Goal: Contribute content: Contribute content

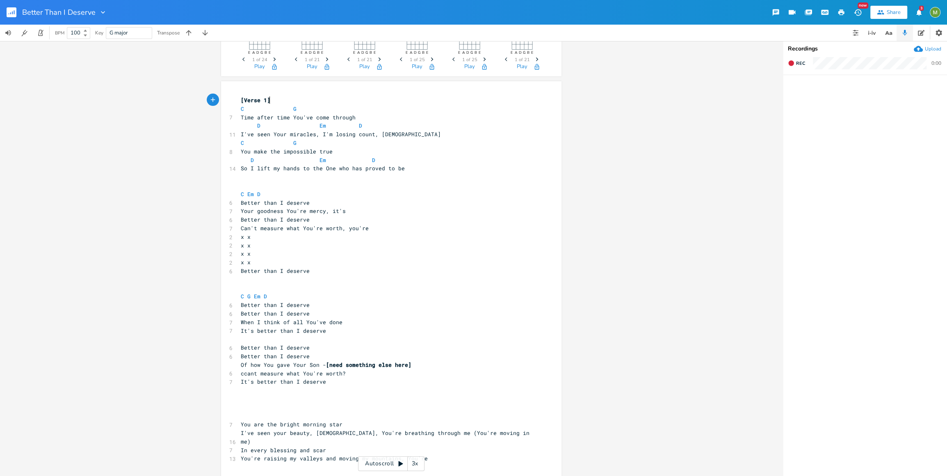
scroll to position [39, 0]
click at [467, 241] on pre "x x" at bounding box center [387, 245] width 296 height 9
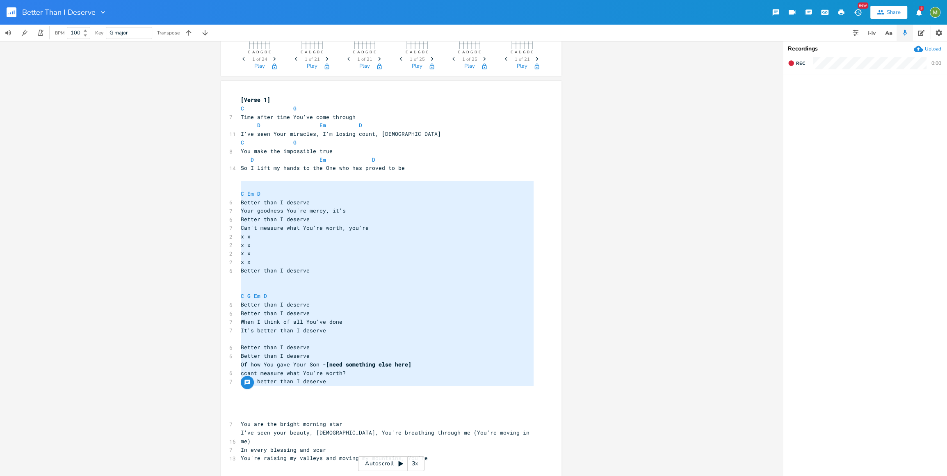
type textarea "C Em D Better than I deserve Your goodness You're mercy, it's Better than I des…"
drag, startPoint x: 341, startPoint y: 391, endPoint x: 182, endPoint y: 194, distance: 253.4
click at [182, 194] on div "C E A D G B E Previous 1 of 24 Next Play G E A D G B E Previous 1 of 21 Next Pl…" at bounding box center [391, 258] width 782 height 435
click at [850, 125] on ul at bounding box center [865, 275] width 164 height 400
click at [919, 34] on icon "button" at bounding box center [920, 33] width 7 height 6
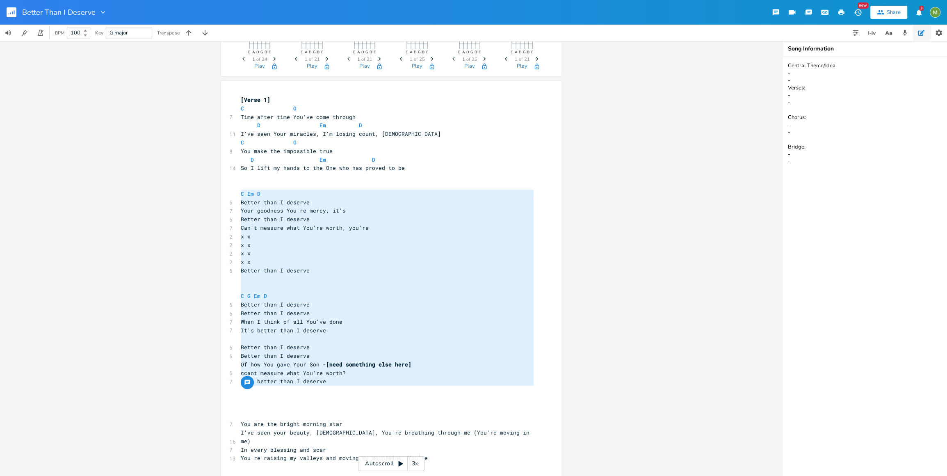
click at [827, 220] on textarea "Central Theme/Idea: - - Verses: - - Chorus: - - Bridge: - -" at bounding box center [865, 266] width 164 height 419
paste textarea "C Em D Better than I deserve Your goodness You're mercy, it's Better than I des…"
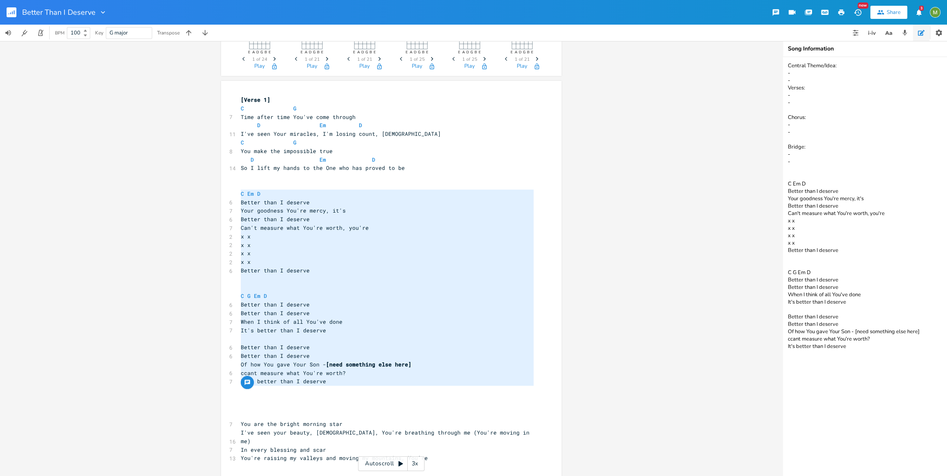
type textarea "Central Theme/Idea: - - Verses: - - Chorus: - - Bridge: - - C Em D Better than …"
click at [408, 205] on pre "Better than I deserve" at bounding box center [387, 202] width 296 height 9
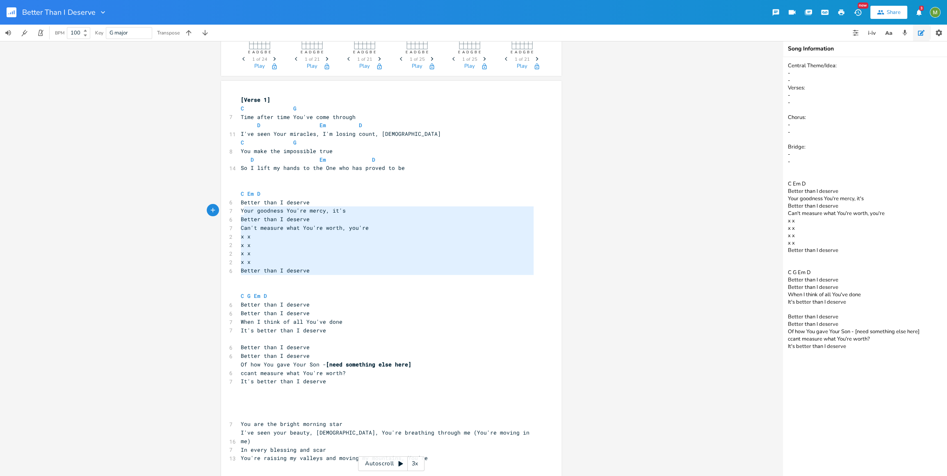
type textarea "Better than I deserve Your goodness You're mercy, it's Better than I deserve Ca…"
drag, startPoint x: 298, startPoint y: 281, endPoint x: 240, endPoint y: 204, distance: 96.9
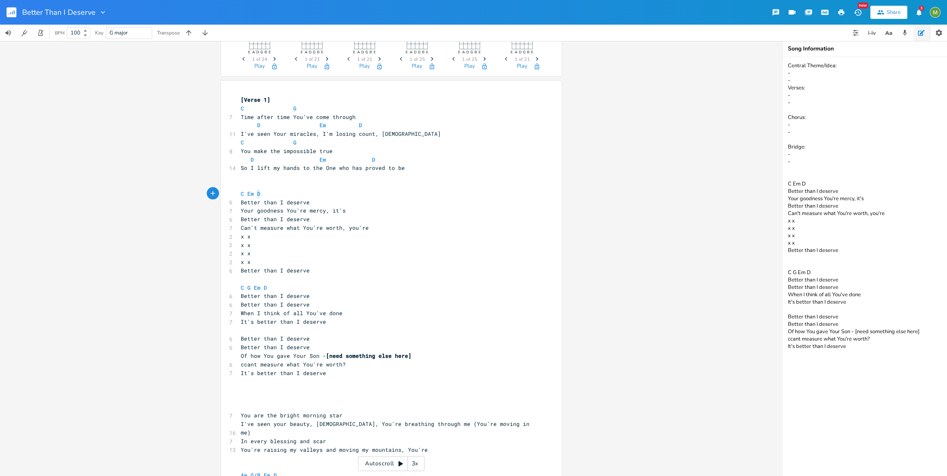
type textarea "C Em D"
drag, startPoint x: 264, startPoint y: 192, endPoint x: 231, endPoint y: 184, distance: 33.3
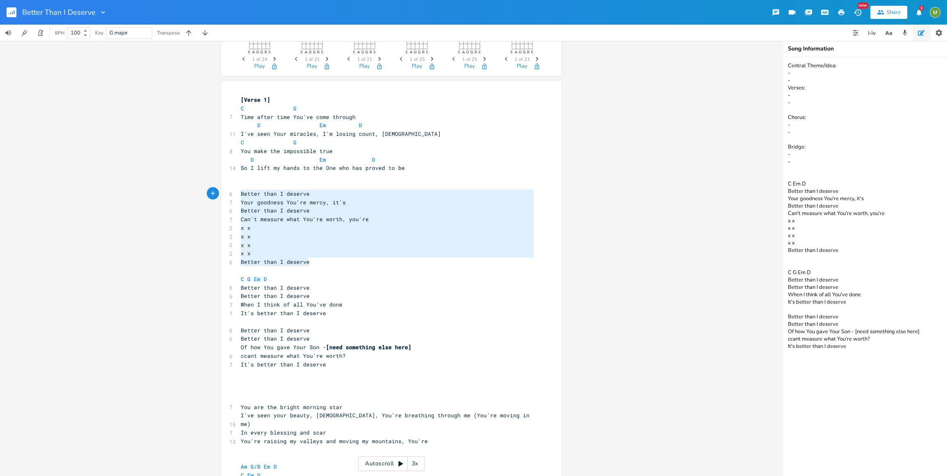
type textarea "Better than I deserve Your goodness You're mercy, it's Better than I deserve Ca…"
drag, startPoint x: 326, startPoint y: 264, endPoint x: 223, endPoint y: 188, distance: 128.4
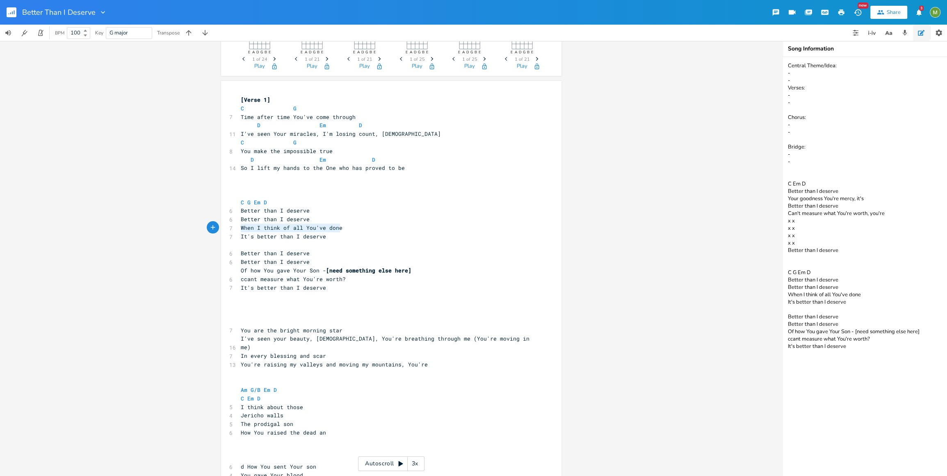
drag, startPoint x: 346, startPoint y: 229, endPoint x: 235, endPoint y: 225, distance: 111.2
type textarea "Can't measure what YOu're"
type textarea "You're worth"
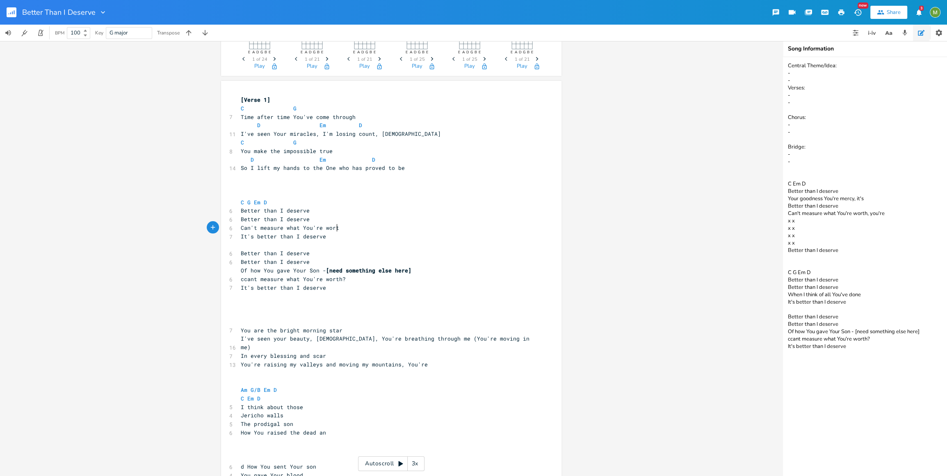
scroll to position [0, 30]
type textarea "You're worth"
click at [258, 232] on span "It's better than I deserve" at bounding box center [283, 235] width 85 height 7
type textarea "more"
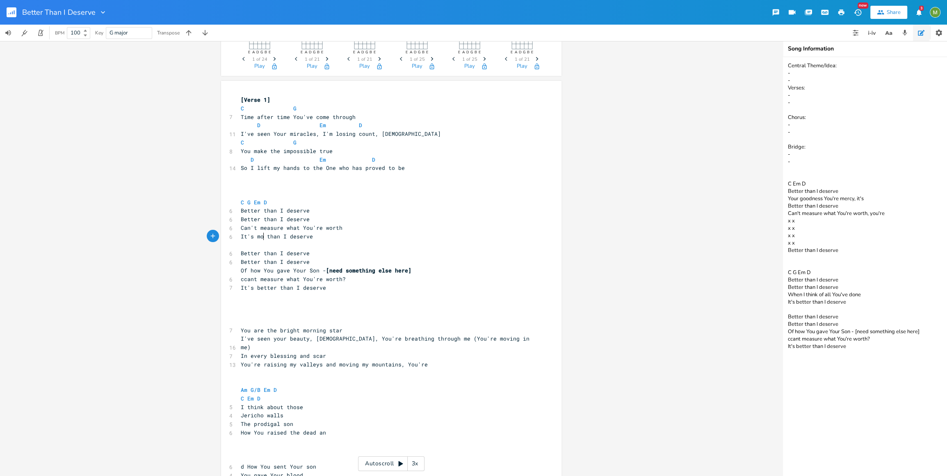
scroll to position [0, 12]
click at [307, 246] on pre "​" at bounding box center [387, 245] width 296 height 9
click at [318, 256] on pre "Better than I deserve" at bounding box center [387, 253] width 296 height 9
click at [316, 260] on pre "Better than I deserve" at bounding box center [387, 261] width 296 height 9
click at [241, 251] on span "Better than I deserve" at bounding box center [275, 252] width 69 height 7
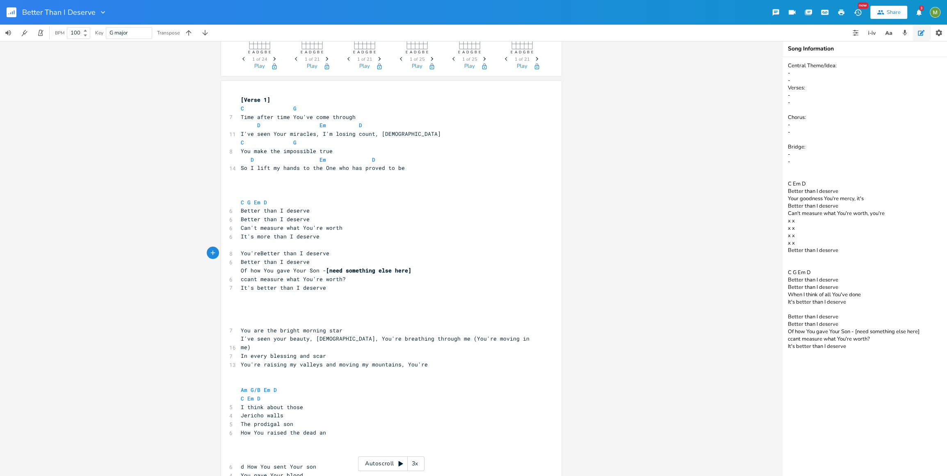
type textarea "You're"
click at [310, 261] on pre "Better than I deserve" at bounding box center [387, 261] width 296 height 9
drag, startPoint x: 344, startPoint y: 280, endPoint x: 238, endPoint y: 271, distance: 106.1
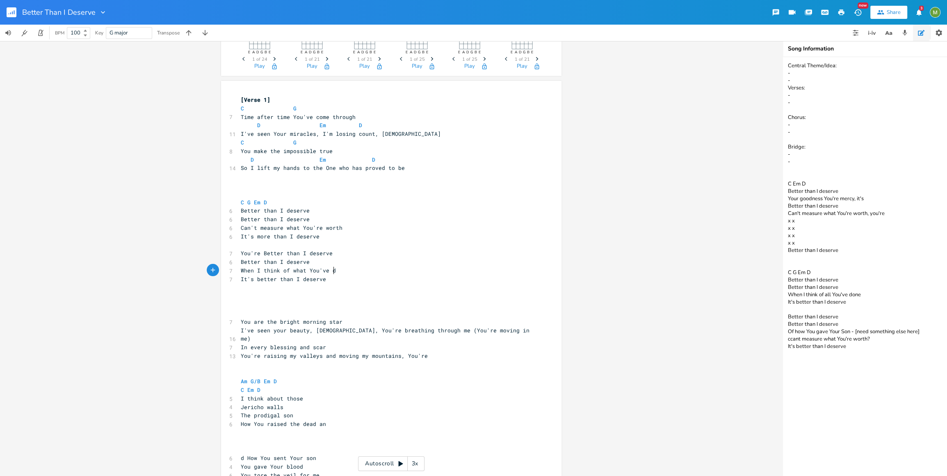
type textarea "When I think of what You've done"
click at [266, 294] on pre "​" at bounding box center [387, 295] width 296 height 9
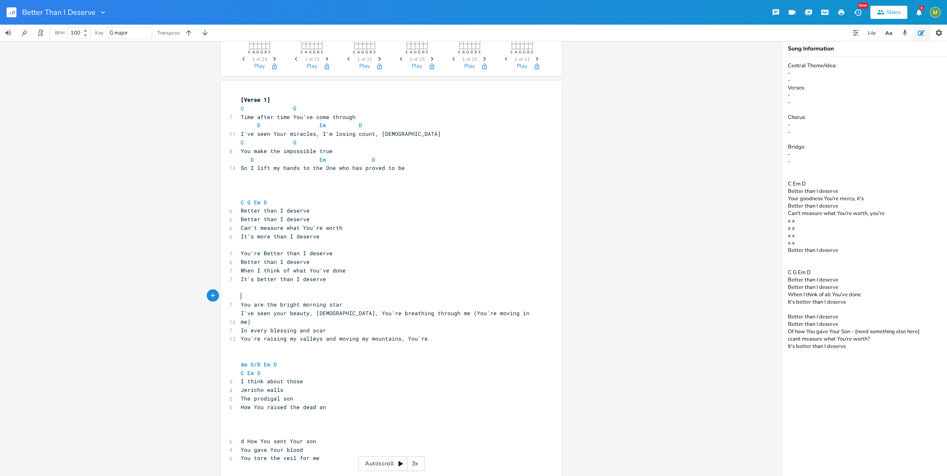
click at [269, 181] on pre "​" at bounding box center [387, 185] width 296 height 9
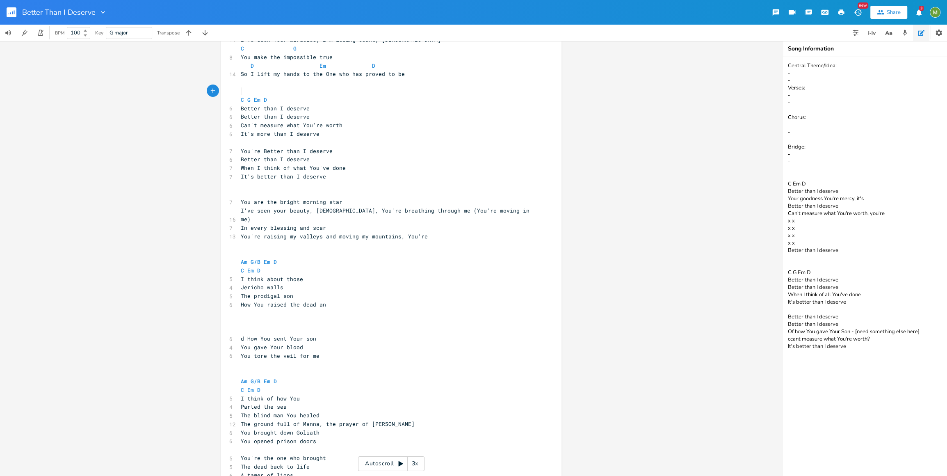
scroll to position [135, 0]
click at [289, 238] on pre "​" at bounding box center [387, 242] width 296 height 9
click at [292, 255] on pre "Am G/B Em D" at bounding box center [387, 259] width 296 height 9
click at [313, 273] on pre "I think about those" at bounding box center [387, 277] width 296 height 9
click at [290, 264] on pre "C Em D" at bounding box center [387, 268] width 296 height 9
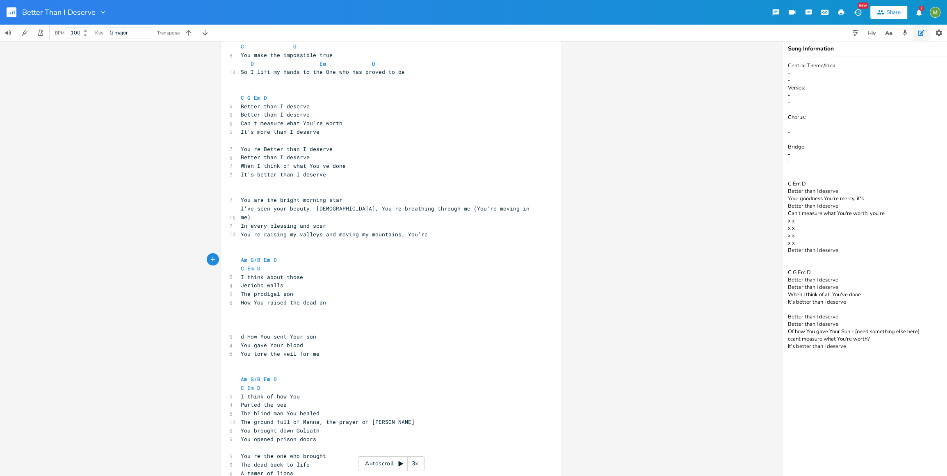
click at [337, 298] on pre "How You raised the dead an" at bounding box center [387, 302] width 296 height 9
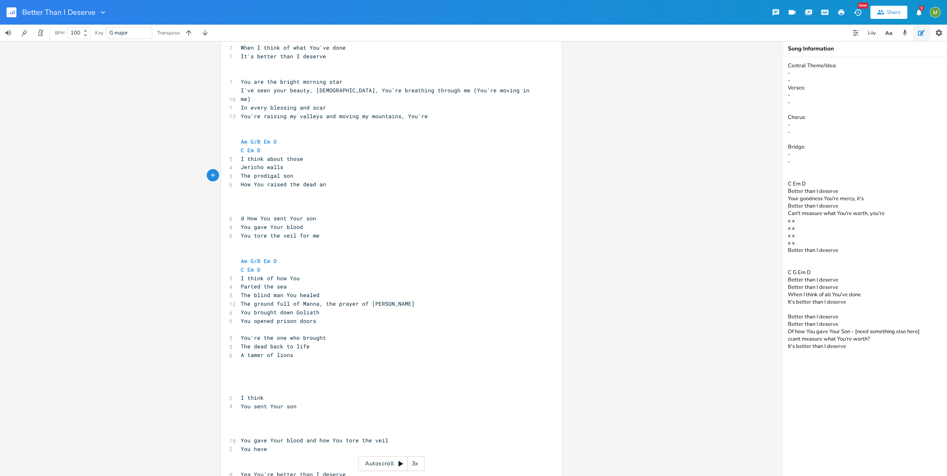
scroll to position [249, 0]
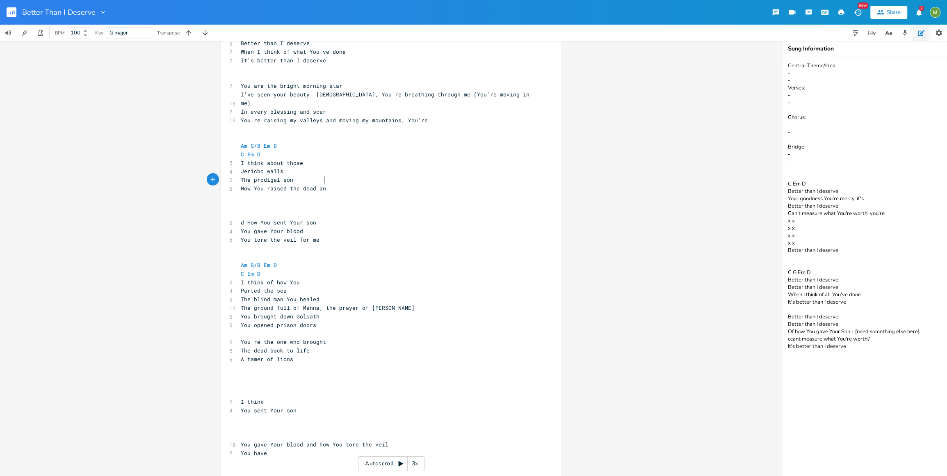
click at [314, 175] on pre "The prodigal son" at bounding box center [387, 179] width 296 height 9
click at [335, 184] on pre "How You raised the dead an" at bounding box center [387, 188] width 296 height 9
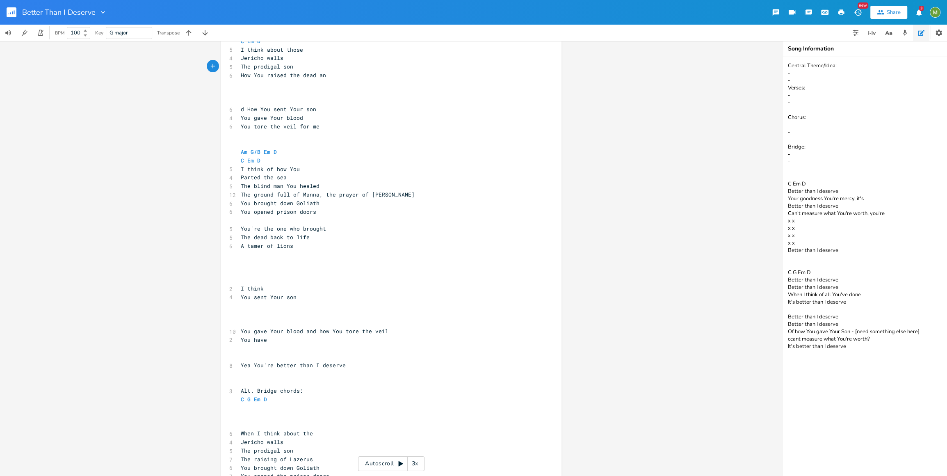
scroll to position [385, 0]
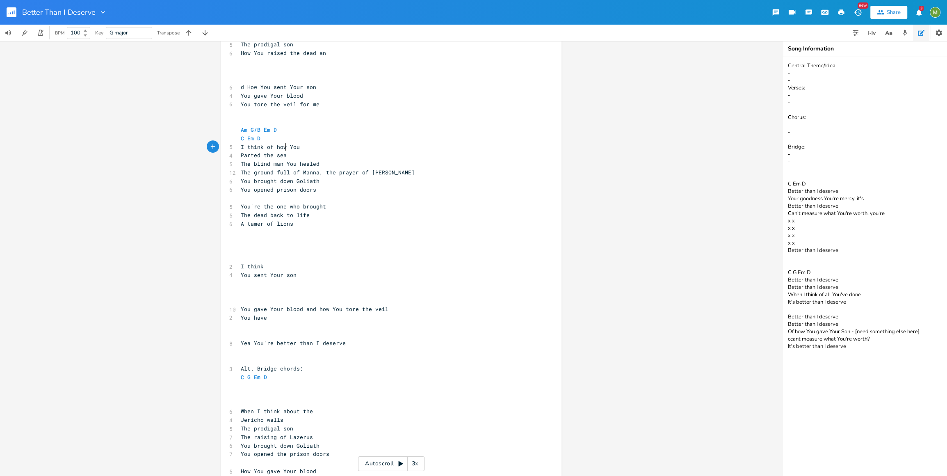
click at [305, 151] on pre "Parted the sea" at bounding box center [387, 155] width 296 height 9
click at [336, 159] on pre "The blind man You healed" at bounding box center [387, 163] width 296 height 9
click at [412, 168] on pre "The ground full of Manna, the prayer of [PERSON_NAME]" at bounding box center [387, 172] width 296 height 9
click at [316, 168] on span "The ground full of Manna, the prayer of [PERSON_NAME]" at bounding box center [328, 171] width 174 height 7
click at [401, 168] on pre "The ground full of Manna, the prayer of [PERSON_NAME]" at bounding box center [387, 172] width 296 height 9
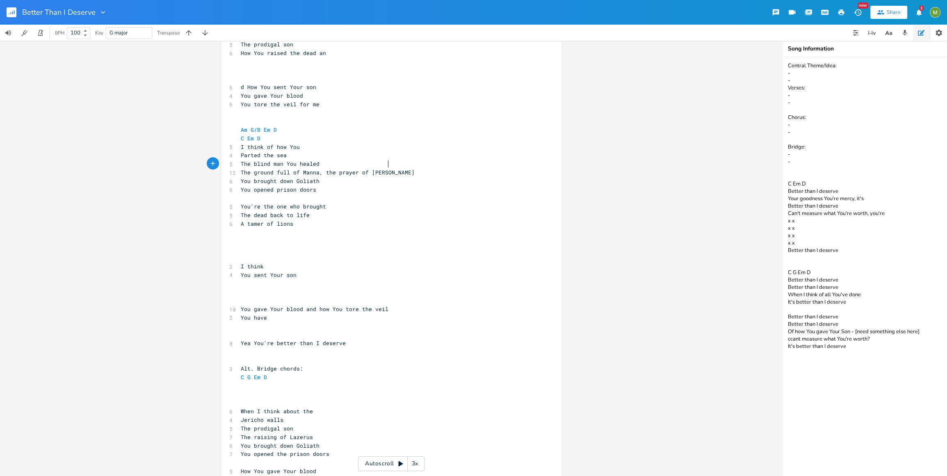
click at [323, 168] on span "The ground full of Manna, the prayer of [PERSON_NAME]" at bounding box center [328, 171] width 174 height 7
click at [393, 168] on pre "The ground full of Manna, the prayer of [PERSON_NAME]" at bounding box center [387, 172] width 296 height 9
click at [329, 177] on pre "You brought down Goliath" at bounding box center [387, 181] width 296 height 9
click at [331, 194] on pre "​" at bounding box center [387, 198] width 296 height 9
click at [312, 194] on pre "​" at bounding box center [387, 198] width 296 height 9
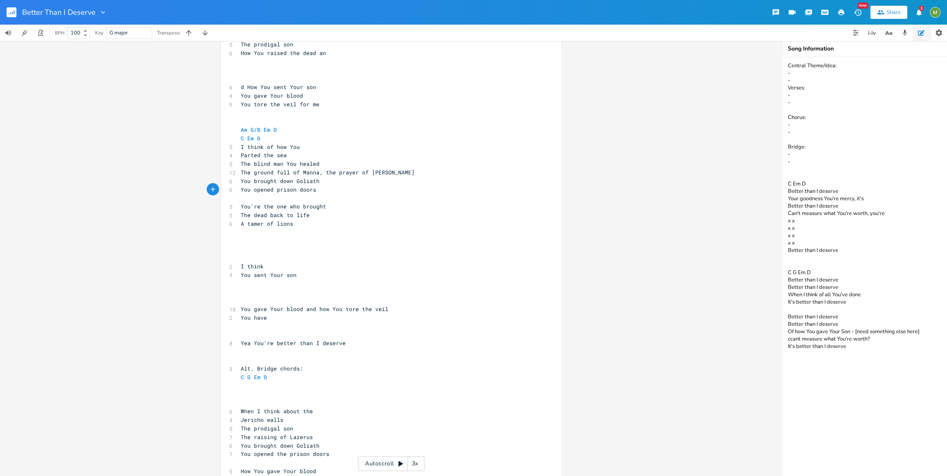
click at [308, 143] on pre "I think of how You" at bounding box center [387, 147] width 296 height 9
click at [326, 194] on pre "​" at bounding box center [387, 198] width 296 height 9
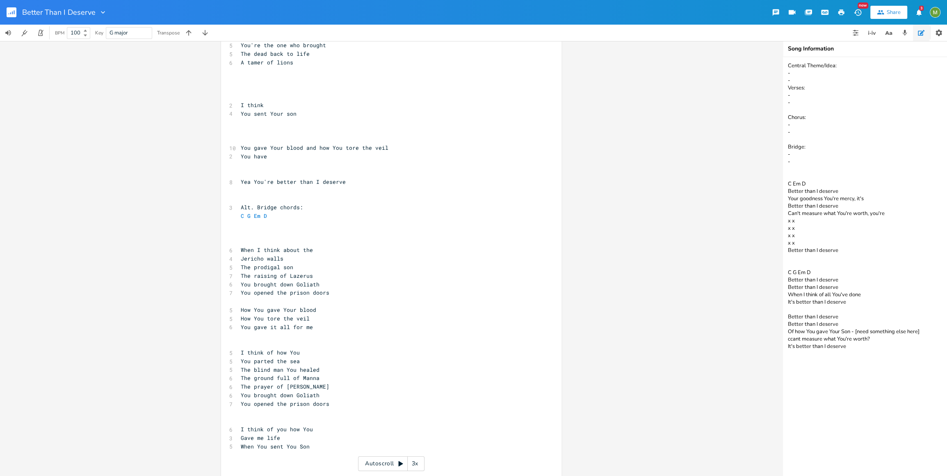
scroll to position [553, 0]
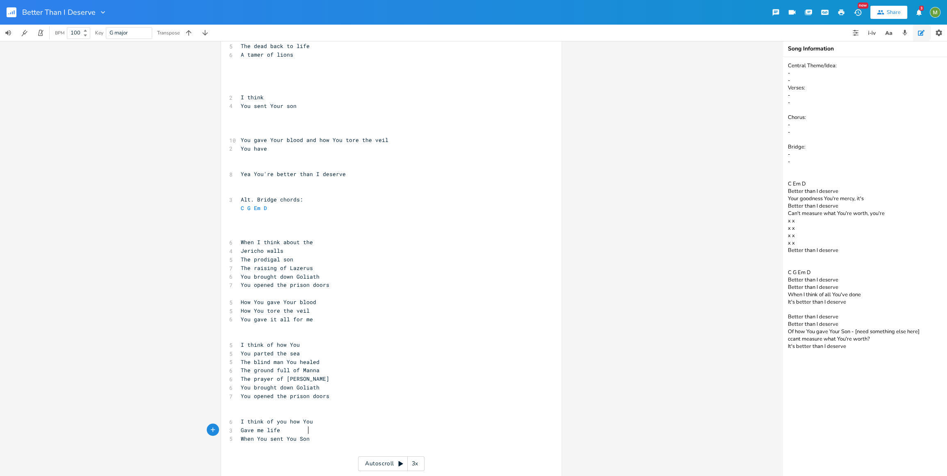
click at [313, 434] on pre "When You sent You Son" at bounding box center [387, 438] width 296 height 9
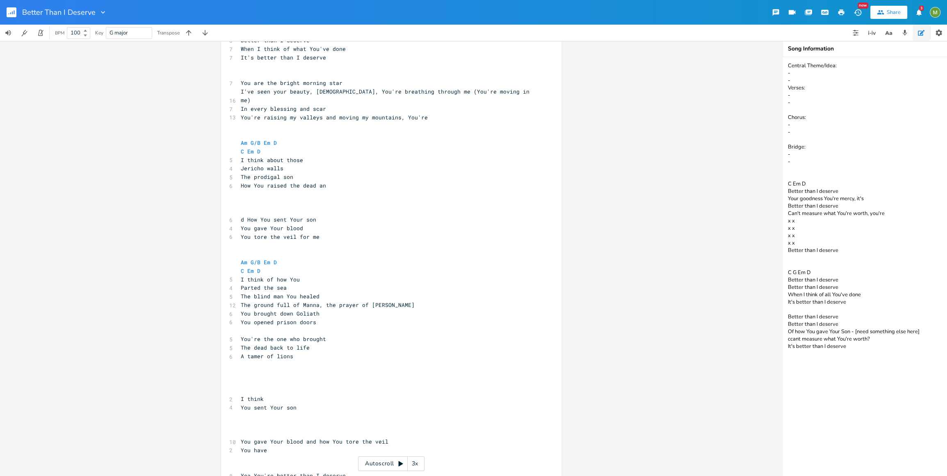
scroll to position [297, 0]
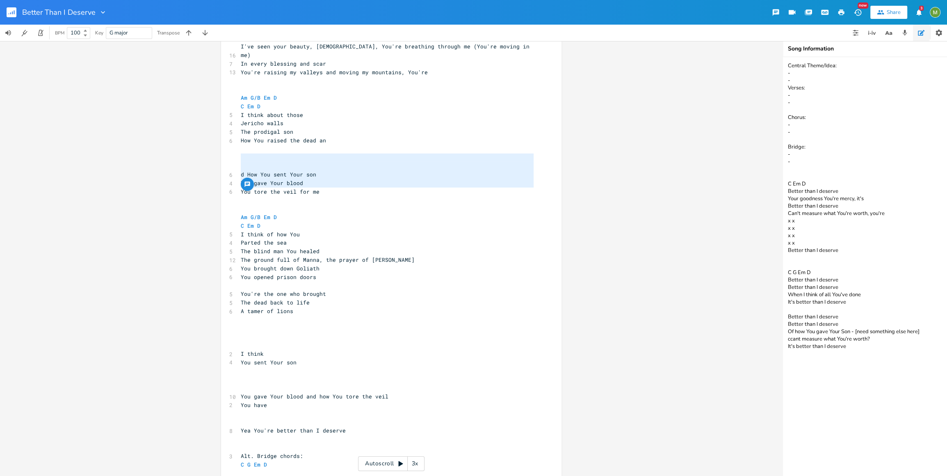
type textarea "d How You sent Your son You gave Your blood You tore the veil for me"
drag, startPoint x: 341, startPoint y: 187, endPoint x: 215, endPoint y: 146, distance: 132.6
click at [215, 146] on div "C E A D G B E Previous 1 of 24 Next Play G E A D G B E Previous 1 of 21 Next Pl…" at bounding box center [391, 258] width 782 height 435
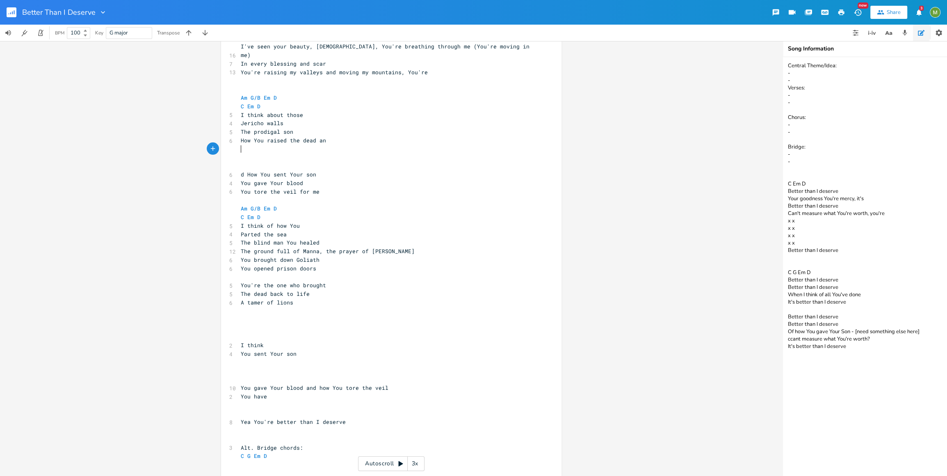
click at [320, 76] on pre "​" at bounding box center [387, 80] width 296 height 9
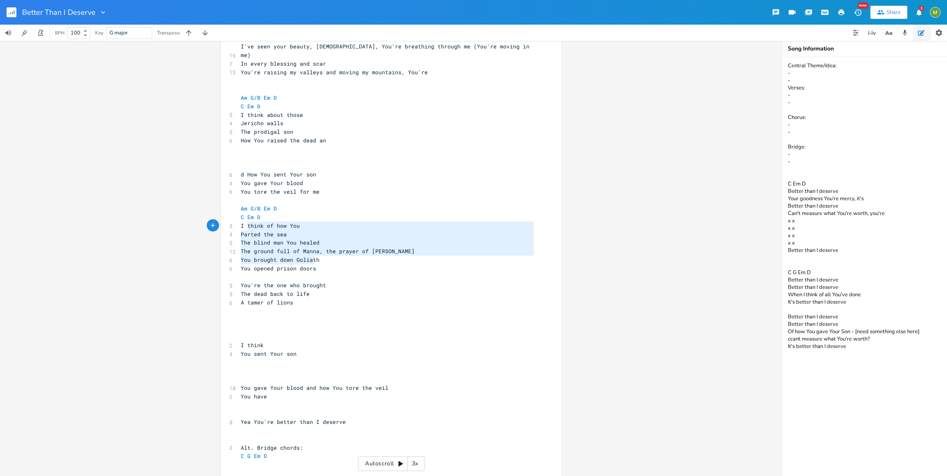
type textarea "I think of how You Parted the sea The blind man You healed The ground full of M…"
drag, startPoint x: 322, startPoint y: 257, endPoint x: 235, endPoint y: 217, distance: 95.9
click at [235, 217] on div "I think of how You Parted the sea The blind man You healed The ground full of M…" at bounding box center [391, 275] width 340 height 904
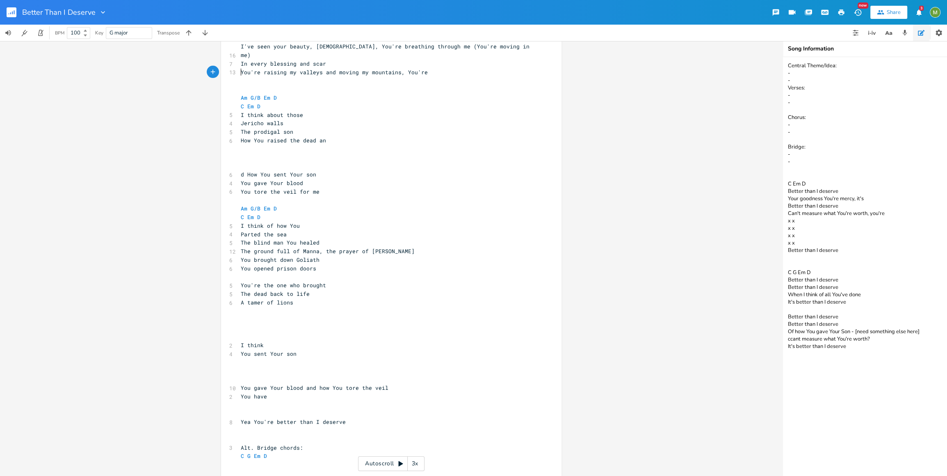
click at [250, 76] on pre "​" at bounding box center [387, 80] width 296 height 9
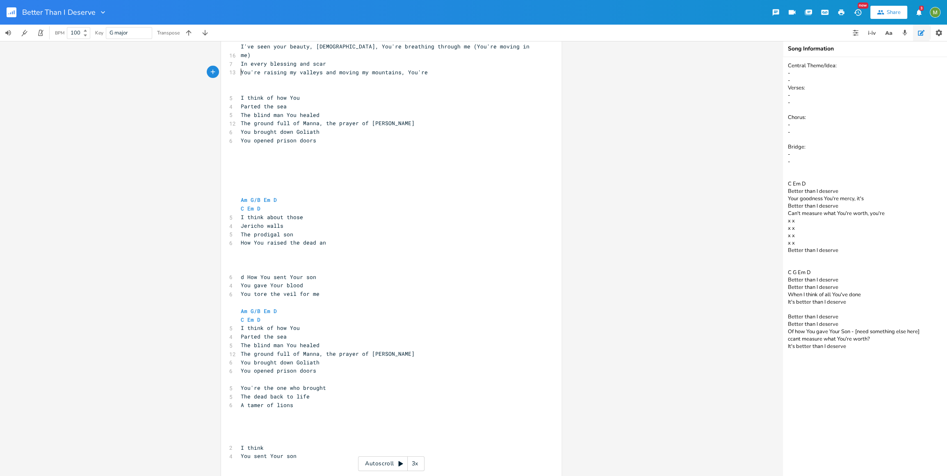
click at [253, 76] on pre "​" at bounding box center [387, 80] width 296 height 9
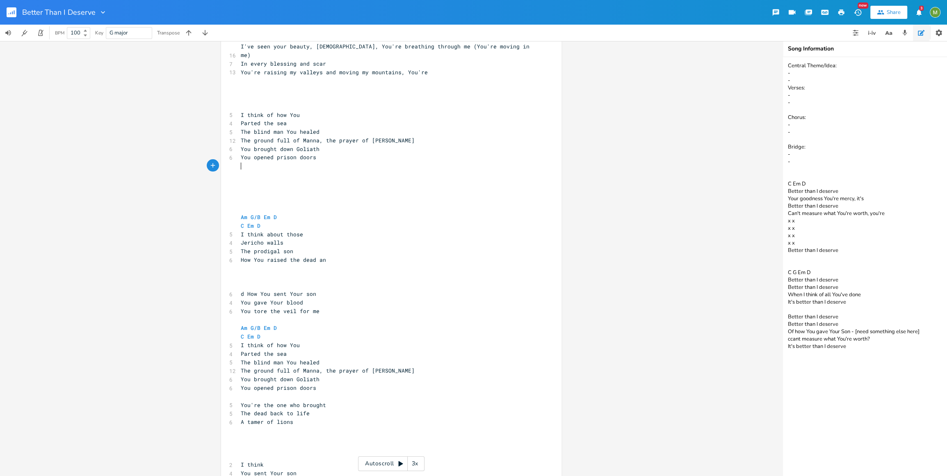
click at [296, 170] on pre "​" at bounding box center [387, 174] width 296 height 9
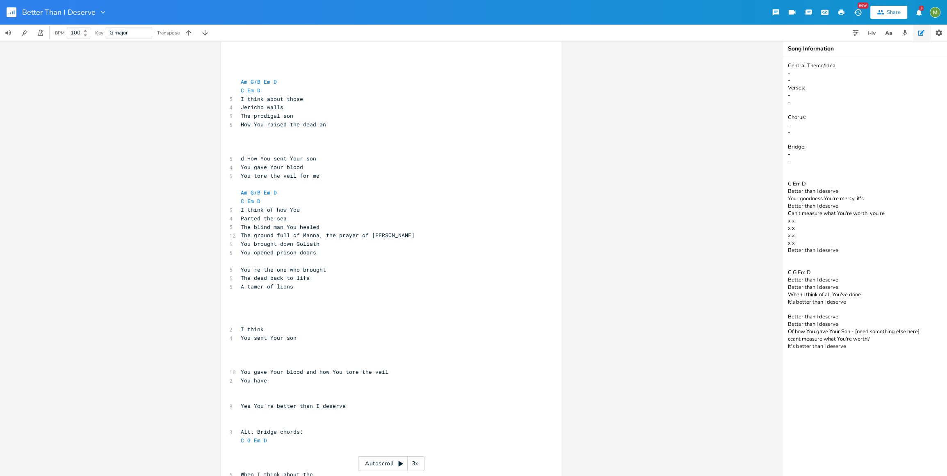
scroll to position [665, 0]
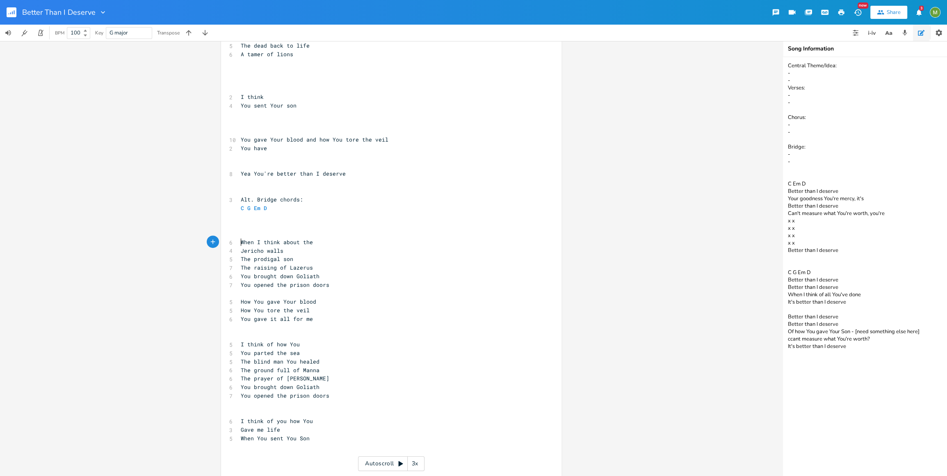
click at [241, 247] on span "Jericho walls" at bounding box center [262, 250] width 43 height 7
click at [304, 255] on pre "The prodigal son" at bounding box center [387, 259] width 296 height 9
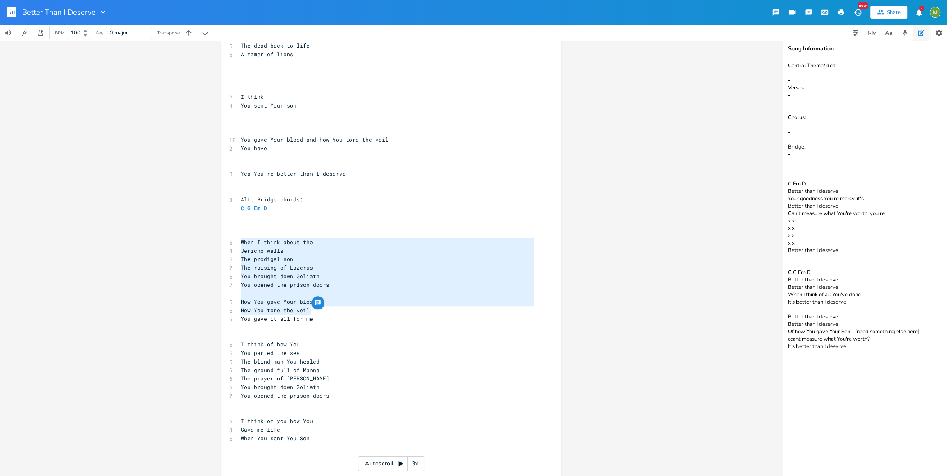
type textarea "When I think about the Jericho walls The prodigal son The raising of Lazerus Yo…"
drag, startPoint x: 317, startPoint y: 312, endPoint x: 221, endPoint y: 236, distance: 123.1
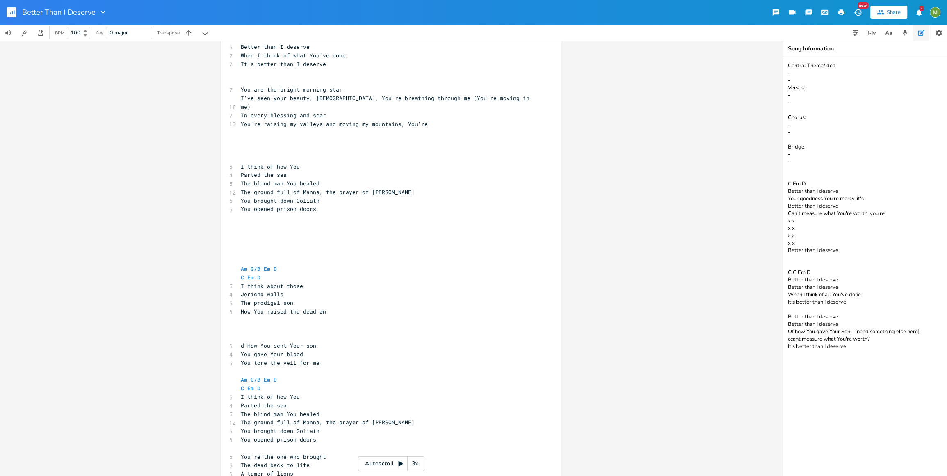
scroll to position [174, 0]
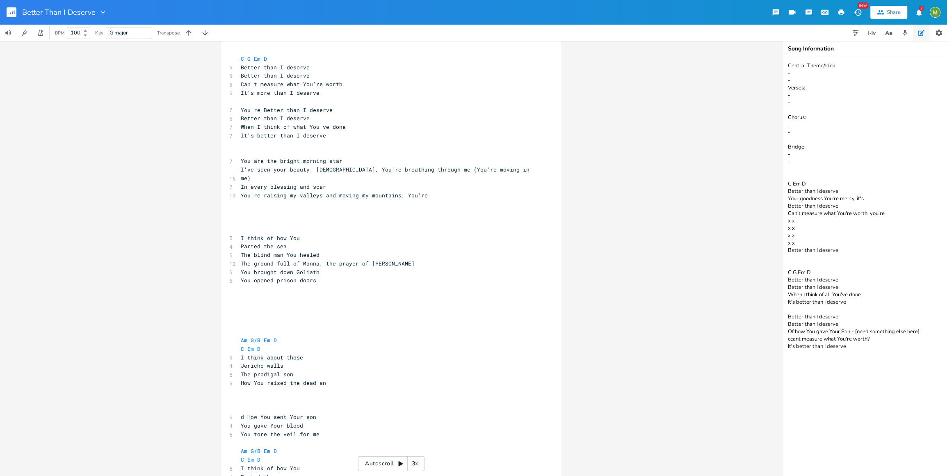
click at [284, 293] on pre "​" at bounding box center [387, 297] width 296 height 9
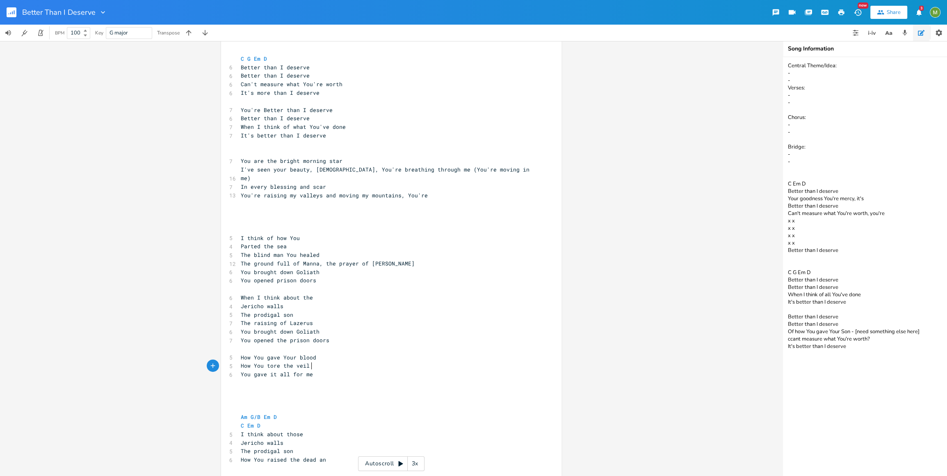
click at [323, 319] on pre "The raising of Lazerus" at bounding box center [387, 323] width 296 height 9
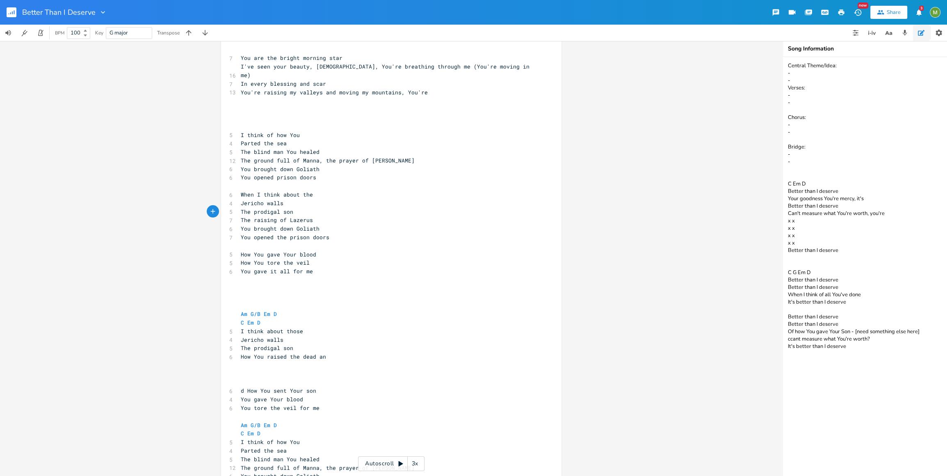
scroll to position [279, 0]
click at [389, 163] on pre "You brought down Goliath" at bounding box center [387, 167] width 296 height 9
click at [340, 155] on span "The ground full of Manna, the prayer of [PERSON_NAME]" at bounding box center [328, 158] width 174 height 7
click at [333, 163] on pre "You brought down Goliath" at bounding box center [387, 167] width 296 height 9
click at [331, 171] on pre "You opened prison doors" at bounding box center [387, 175] width 296 height 9
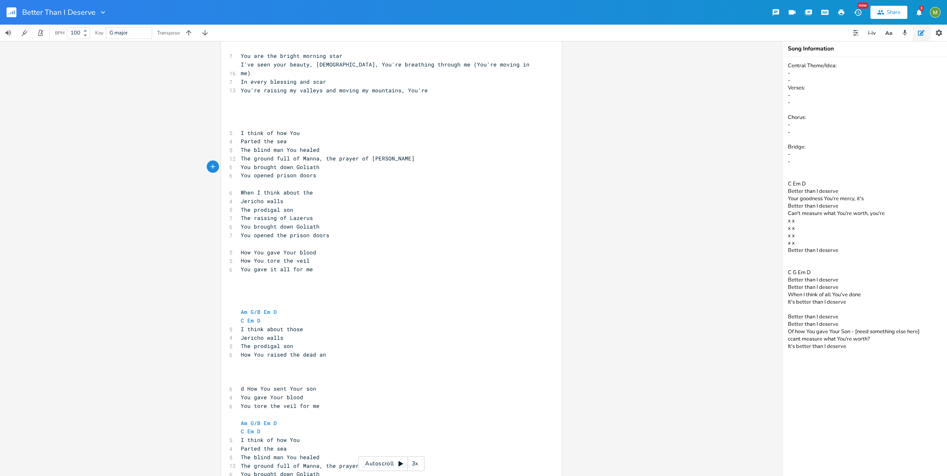
click at [302, 205] on pre "The prodigal son" at bounding box center [387, 209] width 296 height 9
click at [317, 214] on pre "The raising of Lazerus" at bounding box center [387, 218] width 296 height 9
type textarea "The prodigal son"
drag, startPoint x: 291, startPoint y: 199, endPoint x: 239, endPoint y: 200, distance: 52.1
click at [239, 205] on pre "The prodigal son" at bounding box center [387, 209] width 296 height 9
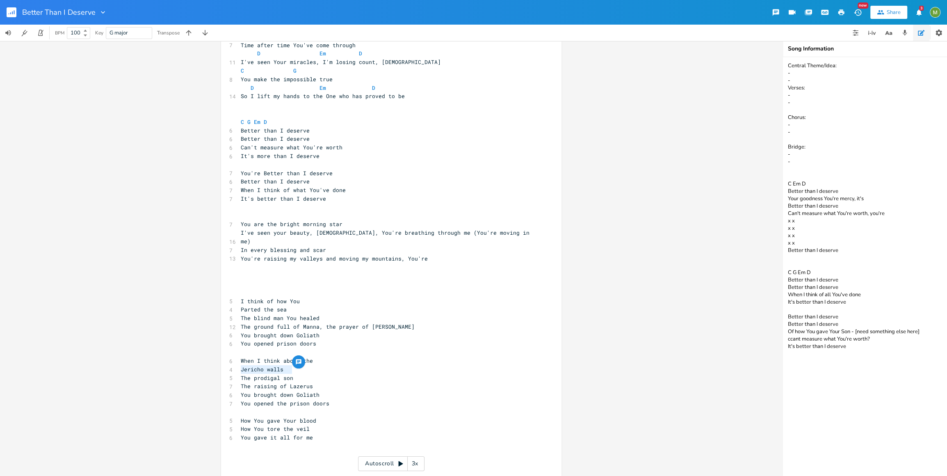
scroll to position [112, 0]
click at [363, 232] on span "I've seen your beauty, [DEMOGRAPHIC_DATA], You're breathing through me (You're …" at bounding box center [387, 236] width 292 height 16
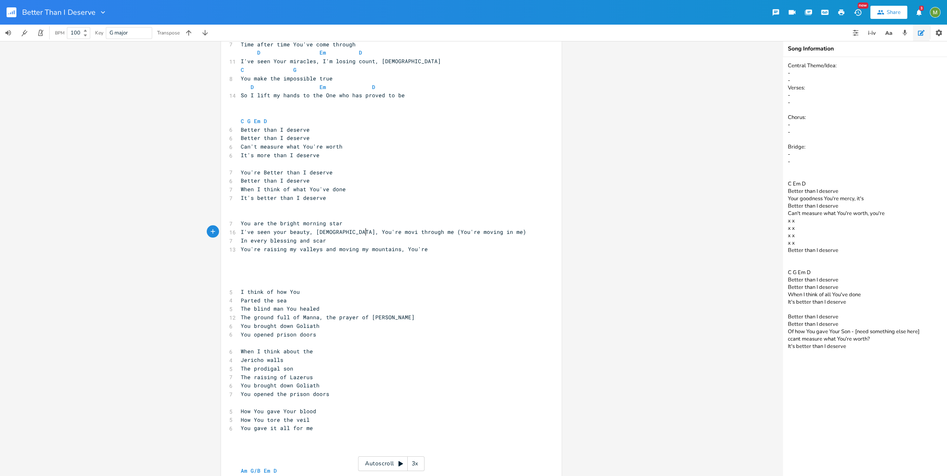
type textarea "moving"
type textarea "(You're moving in me)"
drag, startPoint x: 479, startPoint y: 228, endPoint x: 405, endPoint y: 233, distance: 74.3
click at [405, 233] on pre "I've seen your beauty, [DEMOGRAPHIC_DATA], You're moving through me (You're mov…" at bounding box center [387, 232] width 296 height 9
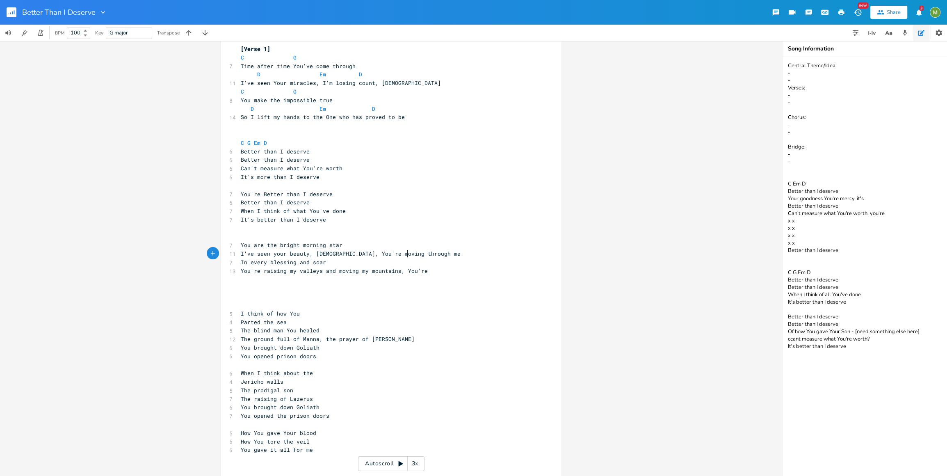
scroll to position [90, 0]
click at [309, 228] on pre "​" at bounding box center [387, 228] width 296 height 9
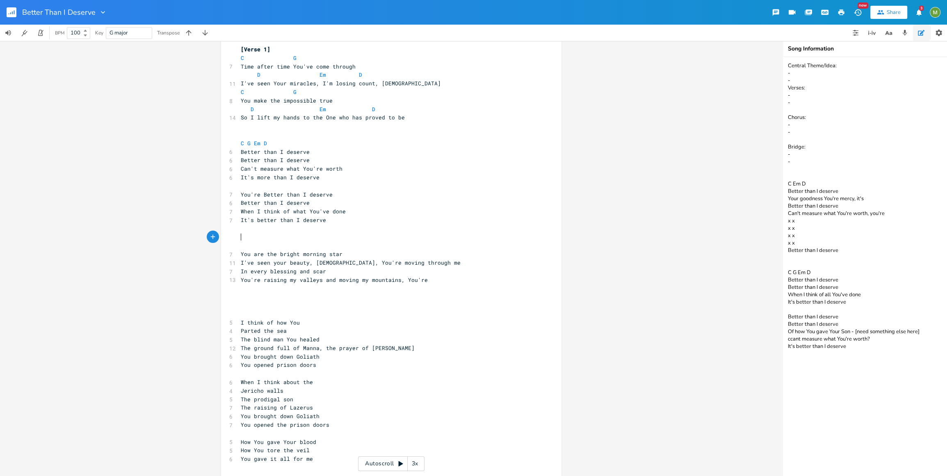
type textarea "o"
type textarea "whoa [PERSON_NAME]"
type textarea "whoa"
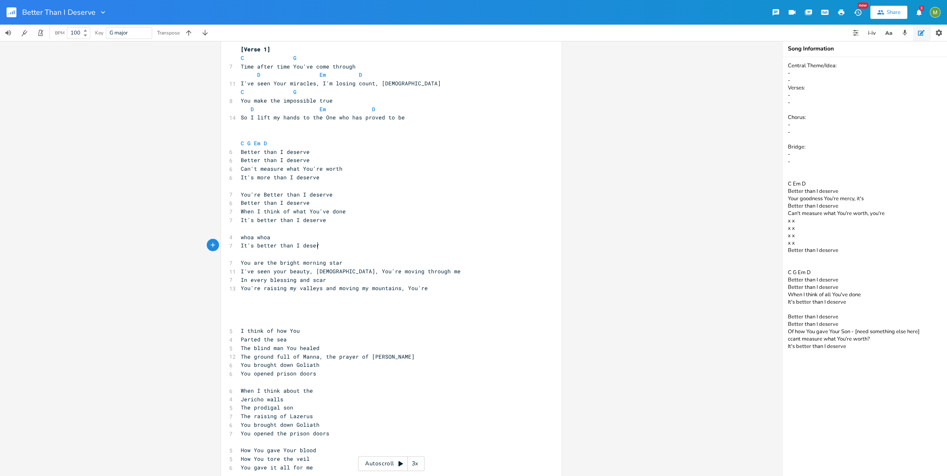
type textarea "It's better than I deserve"
click at [297, 251] on pre "​" at bounding box center [387, 254] width 296 height 9
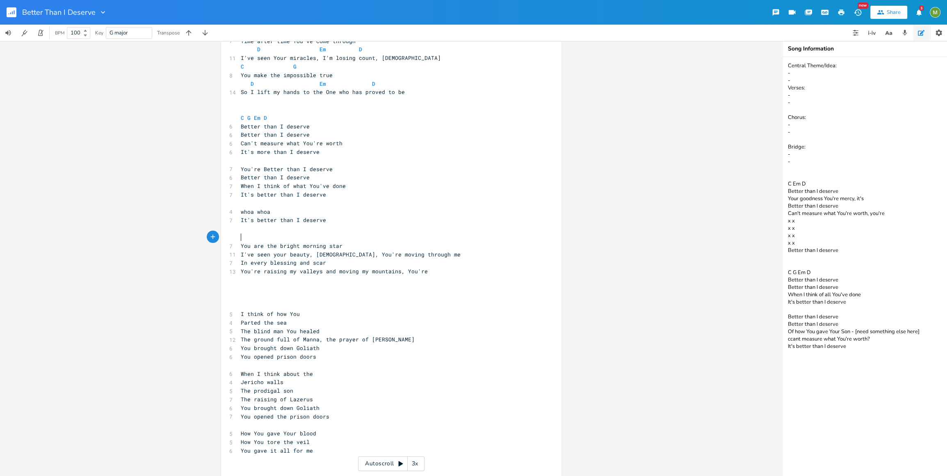
scroll to position [137, 0]
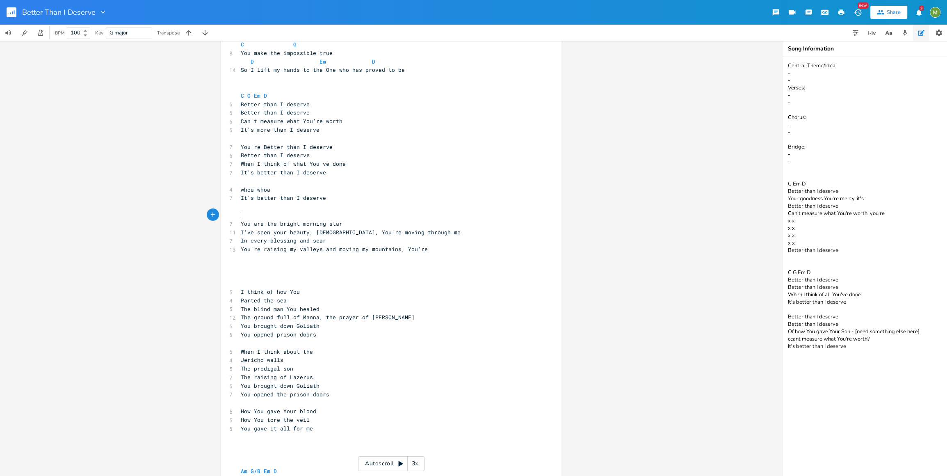
click at [307, 262] on pre "​" at bounding box center [387, 266] width 296 height 9
type textarea "g my valleys and moving my mountains, You're"
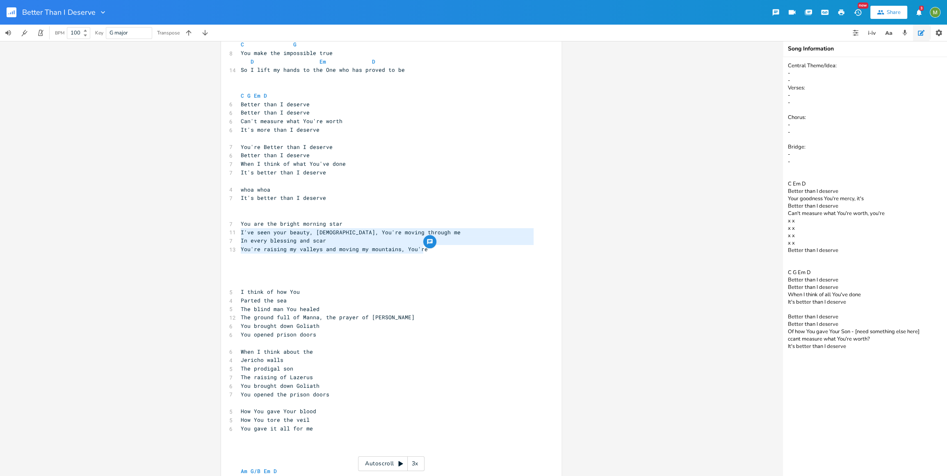
type textarea "You are the bright morning star I've seen your beauty, God, You're moving throu…"
drag, startPoint x: 430, startPoint y: 251, endPoint x: 219, endPoint y: 224, distance: 212.8
click at [258, 211] on pre "​" at bounding box center [387, 215] width 296 height 9
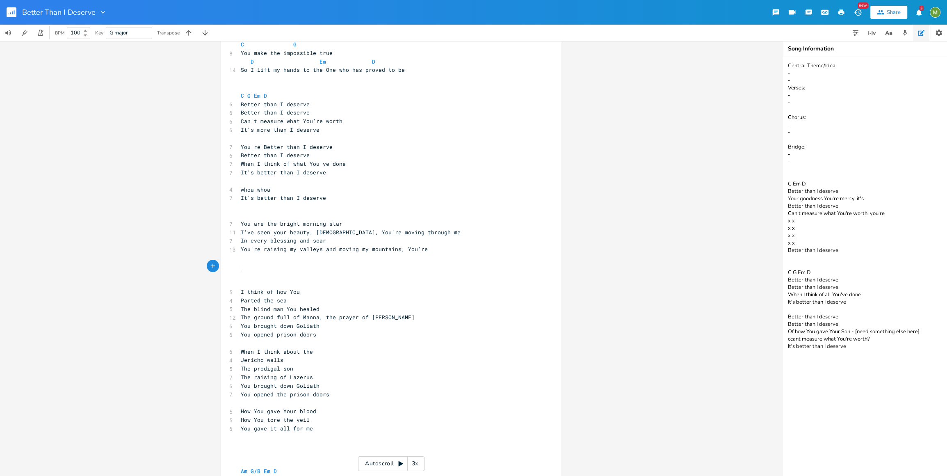
click at [267, 265] on pre "​" at bounding box center [387, 266] width 296 height 9
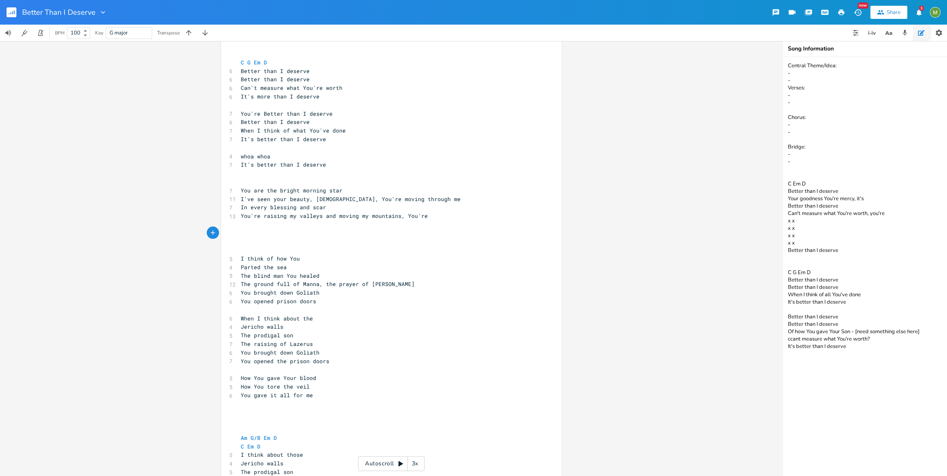
scroll to position [186, 0]
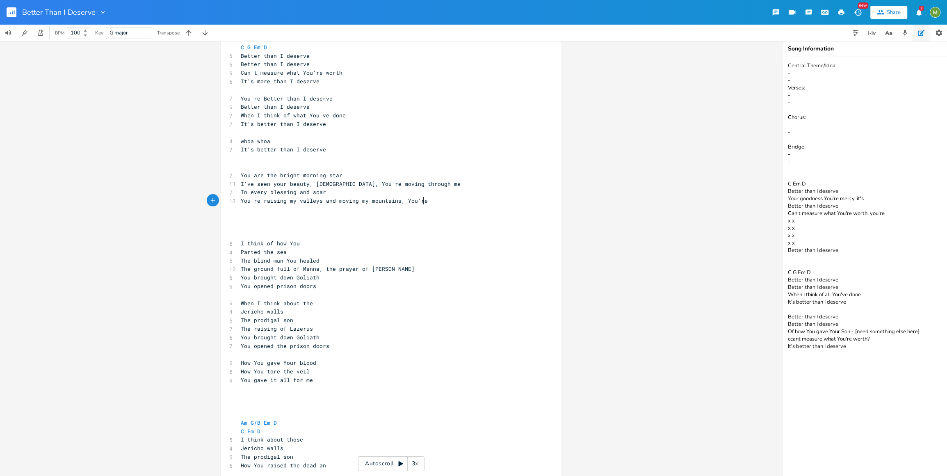
click at [424, 204] on pre "You're raising my valleys and moving my mountains, You're" at bounding box center [387, 200] width 296 height 9
click at [257, 221] on pre "​" at bounding box center [387, 218] width 296 height 9
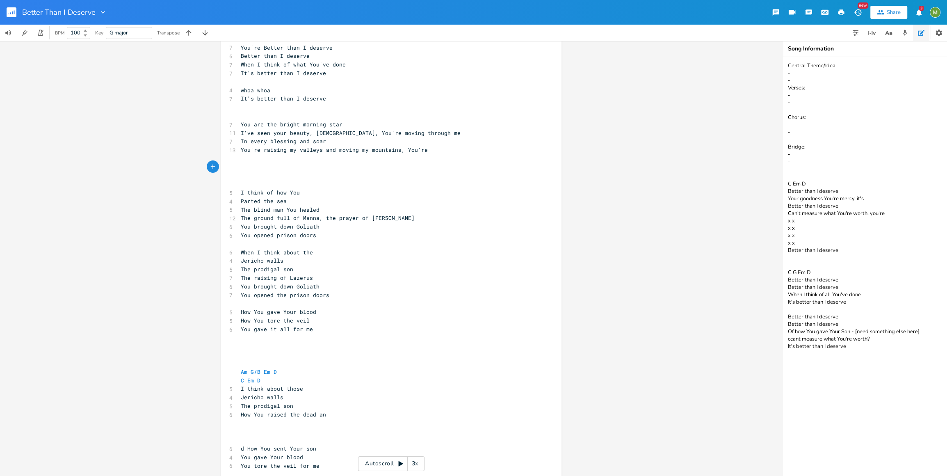
scroll to position [240, 0]
click at [283, 197] on span "Parted the sea" at bounding box center [264, 197] width 46 height 7
click at [333, 209] on div "[Verse 1] C G 7 Time after time You've come through D Em D 11 I've seen Your mi…" at bounding box center [387, 440] width 296 height 1091
click at [408, 214] on pre "The ground full of Manna, the prayer of [PERSON_NAME]" at bounding box center [387, 214] width 296 height 9
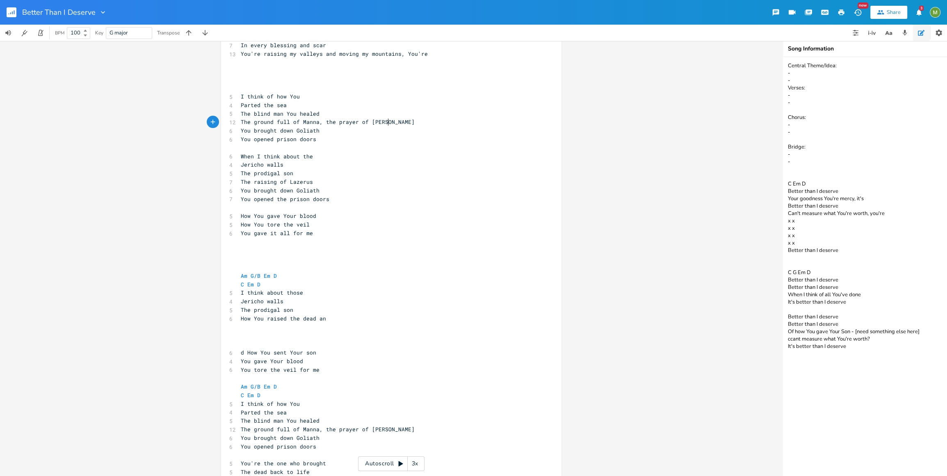
scroll to position [333, 0]
click at [312, 146] on pre "​" at bounding box center [387, 147] width 296 height 9
click at [322, 157] on pre "When I think about the" at bounding box center [387, 155] width 296 height 9
click at [298, 172] on pre "The prodigal son" at bounding box center [387, 172] width 296 height 9
click at [337, 178] on pre "The raising of Lazerus" at bounding box center [387, 181] width 296 height 9
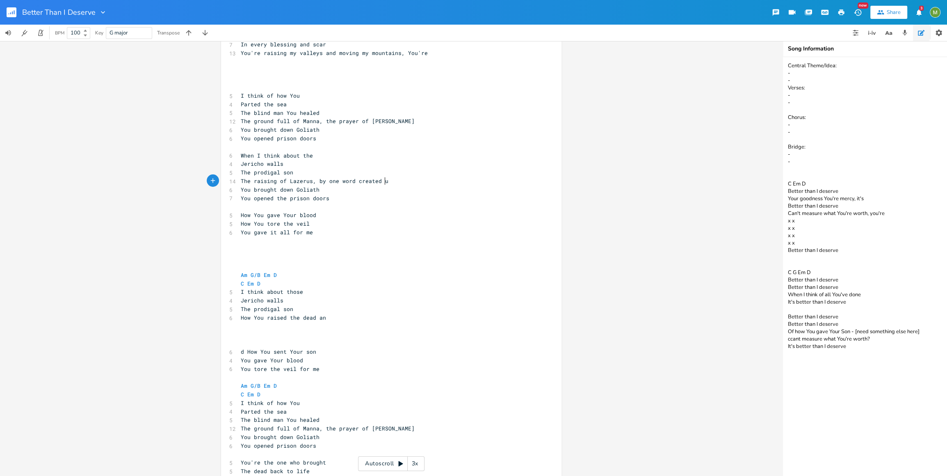
type textarea ", by one word created us"
click at [321, 191] on pre "You brought down Goliath" at bounding box center [387, 189] width 296 height 9
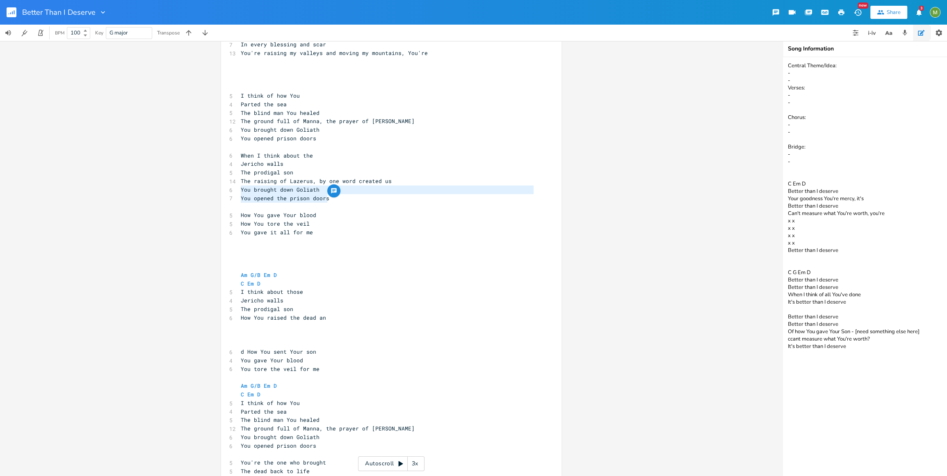
drag, startPoint x: 329, startPoint y: 196, endPoint x: 226, endPoint y: 189, distance: 103.2
click at [239, 189] on div "[Verse 1] C G 7 Time after time You've come through D Em D 11 I've seen Your mi…" at bounding box center [387, 347] width 296 height 1091
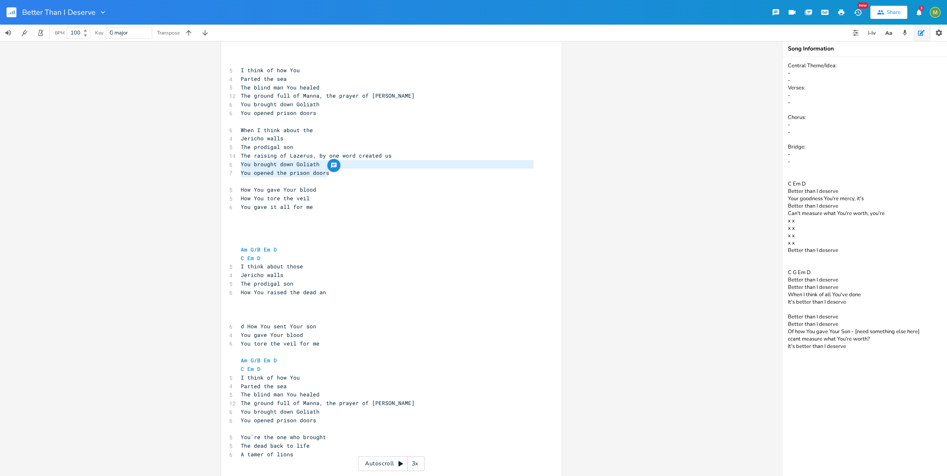
scroll to position [359, 0]
type textarea "You brought down Goliath You opened the prison doors"
click at [320, 93] on span "The ground full of Manna, the prayer of [PERSON_NAME]" at bounding box center [328, 94] width 174 height 7
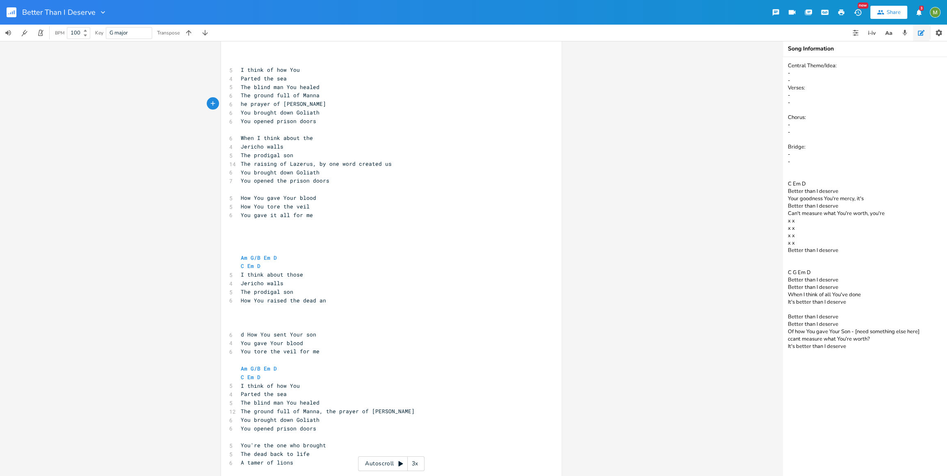
type textarea "T"
click at [348, 123] on pre "You opened prison doors" at bounding box center [387, 121] width 296 height 9
click at [274, 121] on span "You opened prison doors" at bounding box center [278, 120] width 75 height 7
type textarea "the"
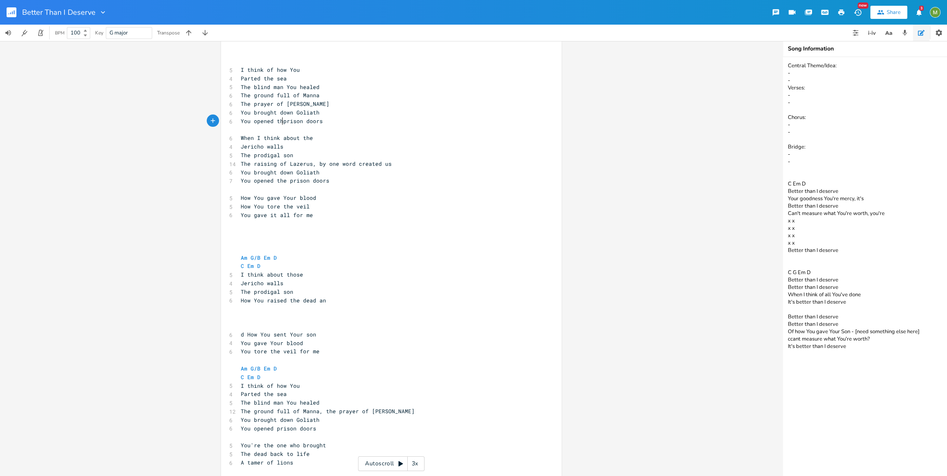
scroll to position [0, 9]
click at [355, 121] on pre "You opened the prison doors" at bounding box center [387, 121] width 296 height 9
click at [283, 121] on span "You opened the prison doors" at bounding box center [285, 120] width 89 height 7
click at [336, 120] on pre "You opened the prison doors" at bounding box center [387, 121] width 296 height 9
click at [261, 130] on pre "​" at bounding box center [387, 129] width 296 height 9
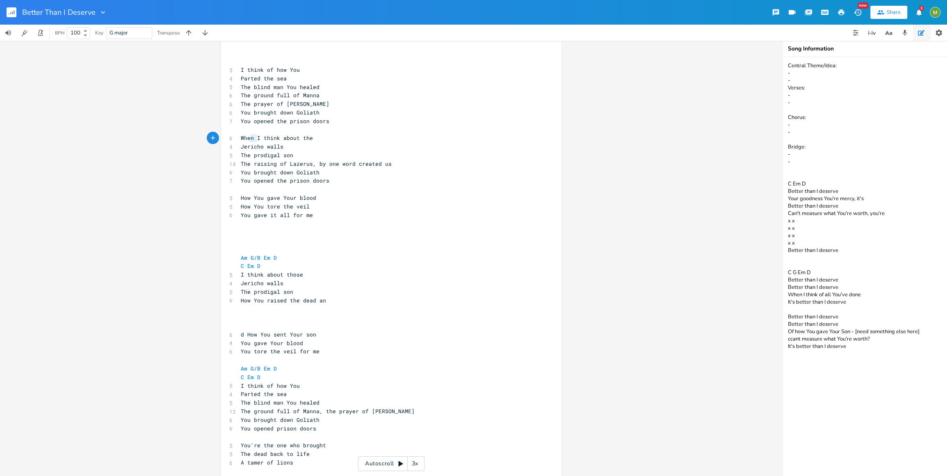
type textarea "When"
drag, startPoint x: 255, startPoint y: 139, endPoint x: 227, endPoint y: 136, distance: 28.0
click at [239, 136] on div "6 When I think about the" at bounding box center [387, 138] width 296 height 9
click at [311, 137] on pre "I think about the" at bounding box center [387, 138] width 296 height 9
type textarea "I think of how You"
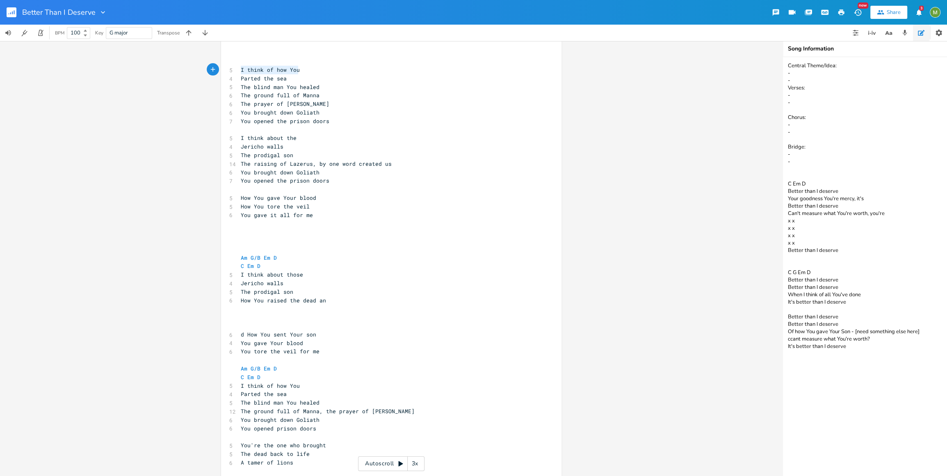
drag, startPoint x: 297, startPoint y: 67, endPoint x: 235, endPoint y: 69, distance: 61.5
click at [235, 69] on div "I think of how You x [Verse 1] C G 7 Time after time You've come through D Em D…" at bounding box center [391, 324] width 340 height 1126
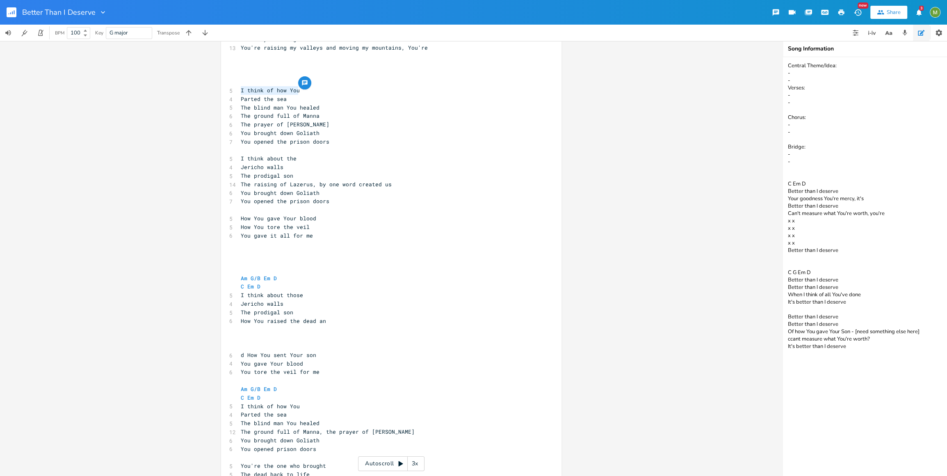
scroll to position [294, 0]
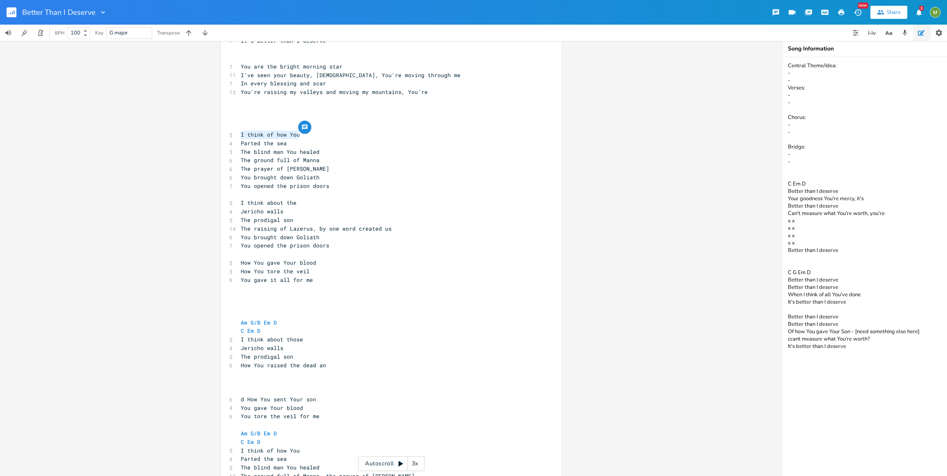
click at [384, 135] on pre "I think of how You" at bounding box center [387, 134] width 296 height 9
click at [241, 133] on span "I think of how You" at bounding box center [270, 134] width 59 height 7
type textarea "("
click at [326, 138] on pre "(I think of how You" at bounding box center [387, 134] width 296 height 9
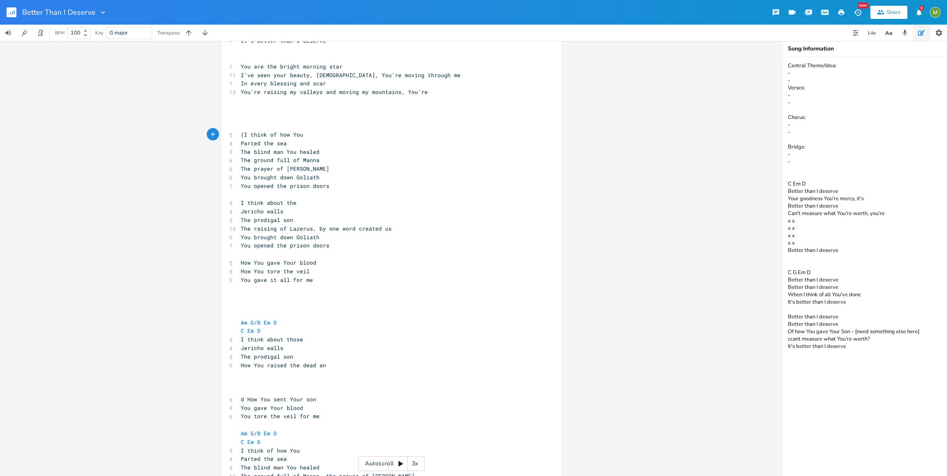
type textarea ")"
click at [241, 143] on span "Parted the sea" at bounding box center [264, 142] width 46 height 7
click at [303, 111] on pre "​" at bounding box center [387, 109] width 296 height 9
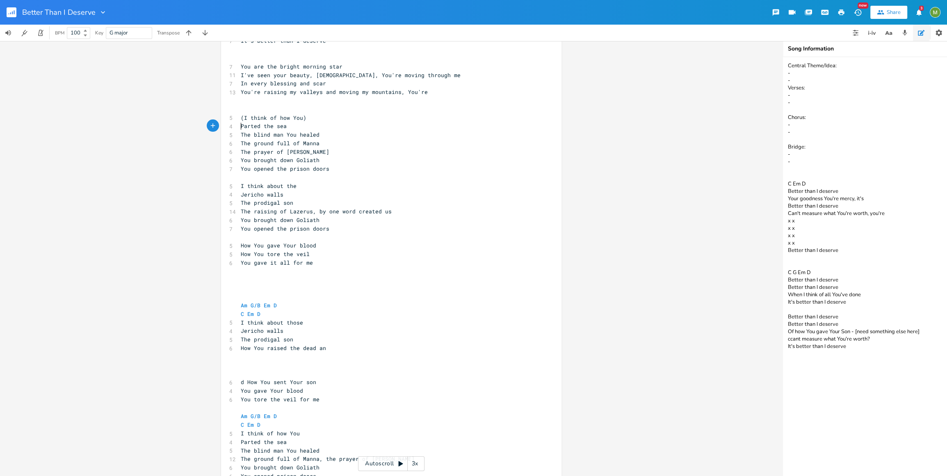
click at [241, 128] on span "Parted the sea" at bounding box center [264, 125] width 46 height 7
click at [346, 136] on pre "The blind man You healed" at bounding box center [387, 134] width 296 height 9
click at [324, 141] on pre "The ground full of Manna" at bounding box center [387, 143] width 296 height 9
click at [239, 129] on pre "Parted the sea" at bounding box center [387, 126] width 296 height 9
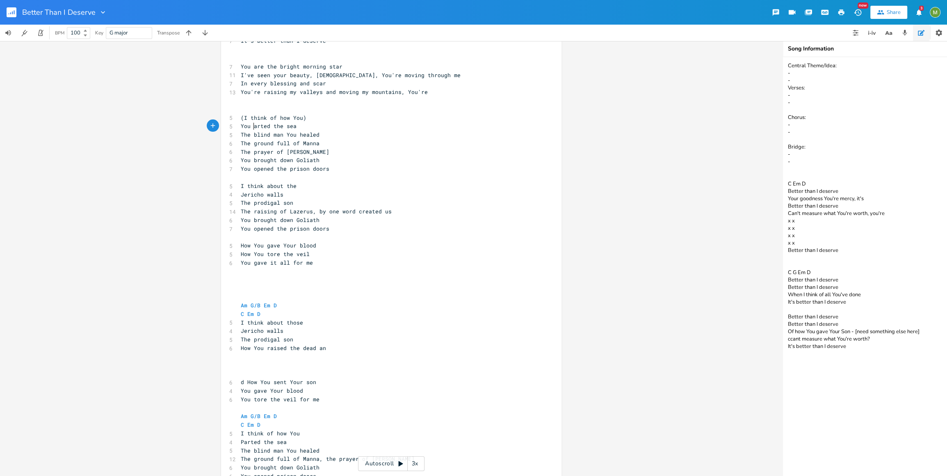
type textarea "You p"
type textarea "You"
drag, startPoint x: 289, startPoint y: 118, endPoint x: 298, endPoint y: 117, distance: 8.2
click at [298, 116] on span "(I think of how You)" at bounding box center [274, 117] width 66 height 7
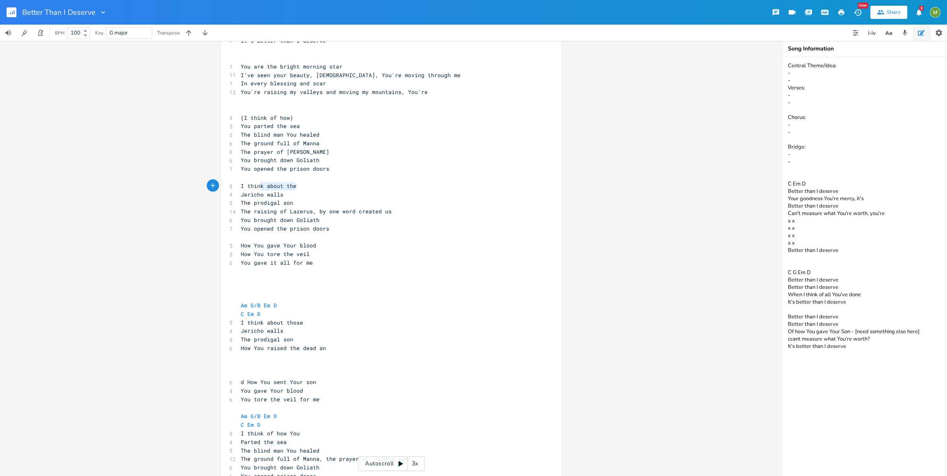
type textarea "think about the"
drag, startPoint x: 297, startPoint y: 188, endPoint x: 235, endPoint y: 192, distance: 62.4
click at [235, 192] on div "x [Verse 1] C G 7 Time after time You've come through D Em D 11 I've seen Your …" at bounding box center [391, 380] width 340 height 1109
click at [241, 194] on span "Jericho walls" at bounding box center [262, 194] width 43 height 7
type textarea "Those"
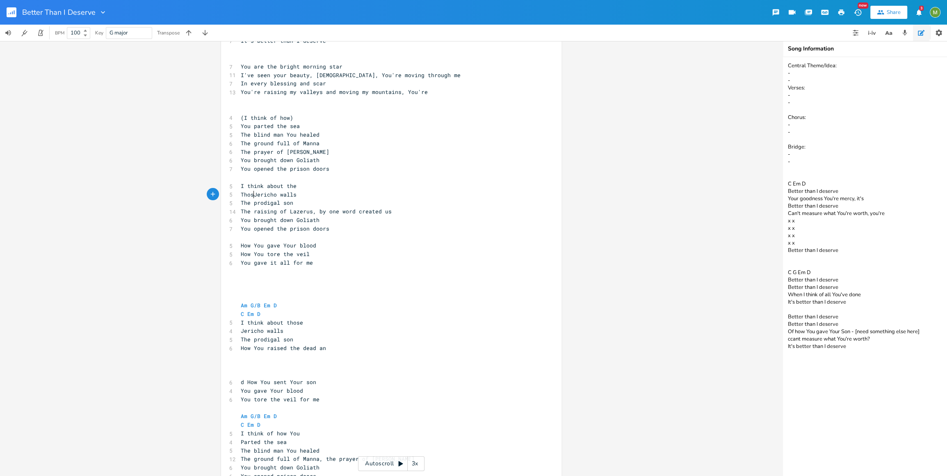
scroll to position [0, 16]
click at [253, 200] on span "The prodigal son" at bounding box center [267, 202] width 52 height 7
click at [300, 202] on pre "The prodigal son" at bounding box center [387, 202] width 296 height 9
click at [302, 211] on span "The raising of Lazerus, by one word created us" at bounding box center [316, 210] width 151 height 7
click at [320, 211] on span "The raising of Lazerus, by one word created us" at bounding box center [316, 210] width 151 height 7
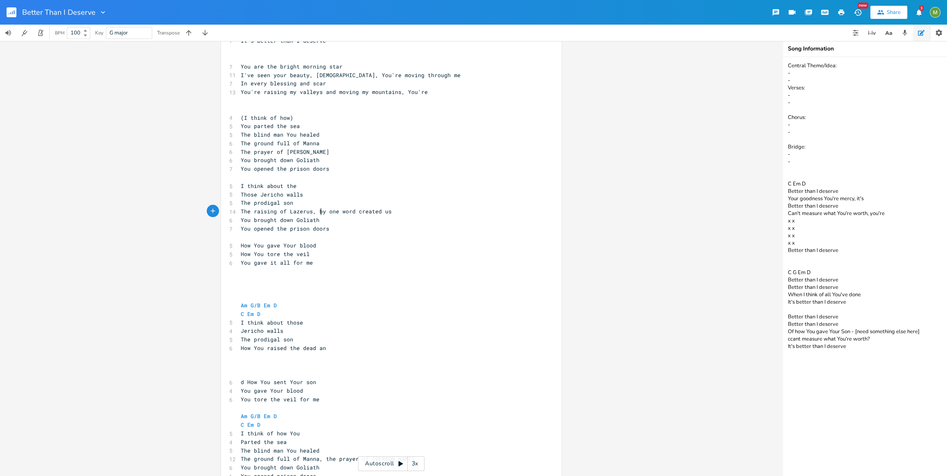
click at [393, 213] on pre "The raising of Lazerus, by one word created us" at bounding box center [387, 211] width 296 height 9
type textarea ", b"
drag, startPoint x: 319, startPoint y: 213, endPoint x: 310, endPoint y: 213, distance: 9.0
click at [310, 213] on span "The raising of Lazerus, by one word created us" at bounding box center [316, 210] width 151 height 7
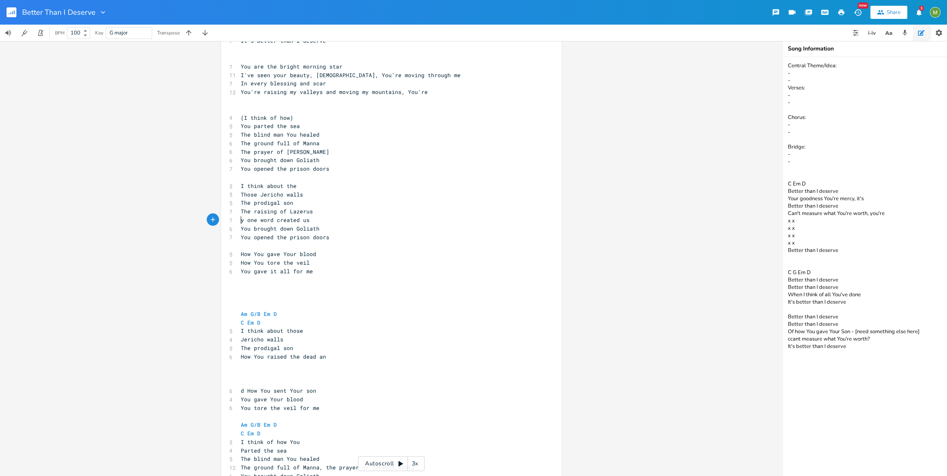
type textarea "B"
click at [330, 222] on pre "By one word created us" at bounding box center [387, 220] width 296 height 9
click at [332, 231] on pre "You brought down Goliath" at bounding box center [387, 228] width 296 height 9
